Goal: Transaction & Acquisition: Purchase product/service

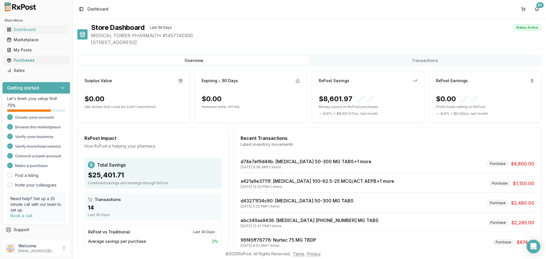
click at [20, 63] on link "Purchases" at bounding box center [36, 60] width 63 height 10
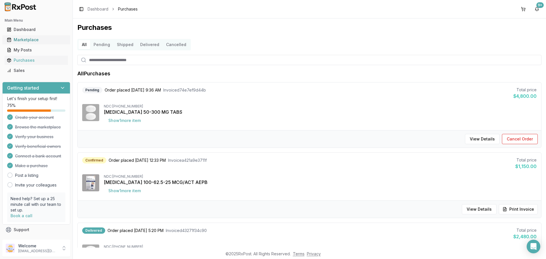
click at [30, 39] on div "Marketplace" at bounding box center [36, 40] width 59 height 6
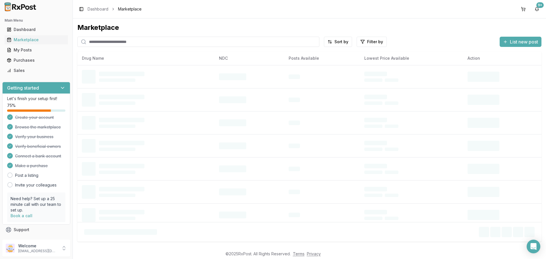
click at [94, 41] on input "search" at bounding box center [198, 42] width 242 height 10
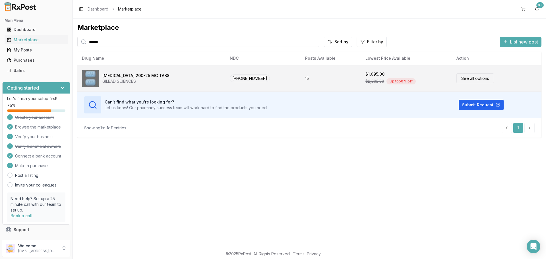
type input "******"
click at [145, 77] on div "[MEDICAL_DATA] 200-25 MG TABS" at bounding box center [135, 76] width 67 height 6
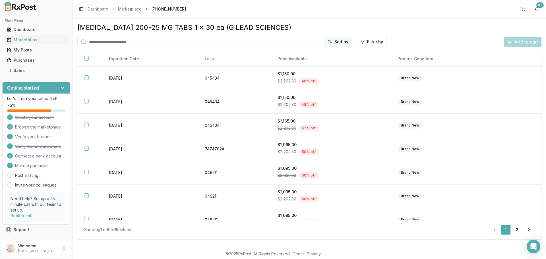
click at [347, 39] on html "Main Menu Dashboard Marketplace My Posts Purchases Sales Getting started Let's …" at bounding box center [273, 129] width 546 height 259
click at [331, 63] on div "Price (Low to High)" at bounding box center [324, 63] width 54 height 9
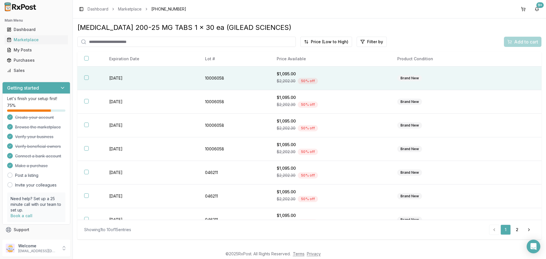
click at [86, 79] on button "button" at bounding box center [86, 77] width 5 height 5
click at [532, 39] on span "Add to cart" at bounding box center [526, 41] width 24 height 7
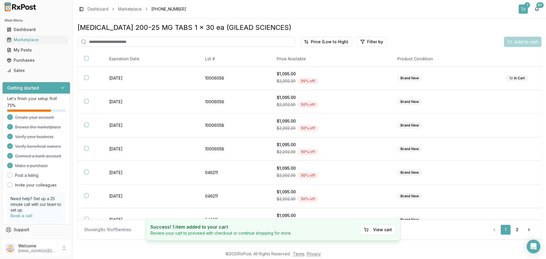
click at [522, 11] on button "1" at bounding box center [522, 9] width 9 height 9
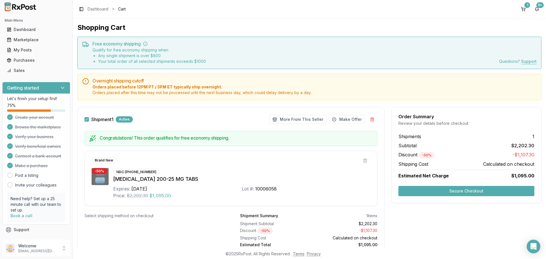
click at [446, 187] on button "Secure Checkout" at bounding box center [466, 191] width 136 height 10
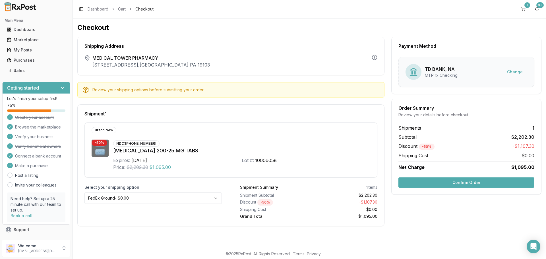
click at [451, 182] on button "Confirm Order" at bounding box center [466, 182] width 136 height 10
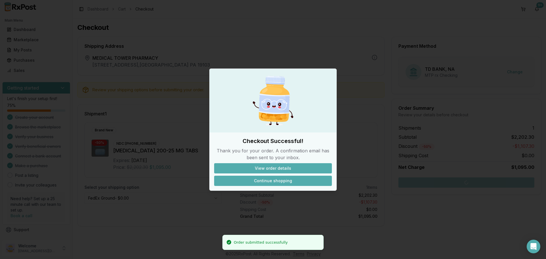
click at [268, 180] on button "Continue shopping" at bounding box center [273, 181] width 118 height 10
